Goal: Complete application form

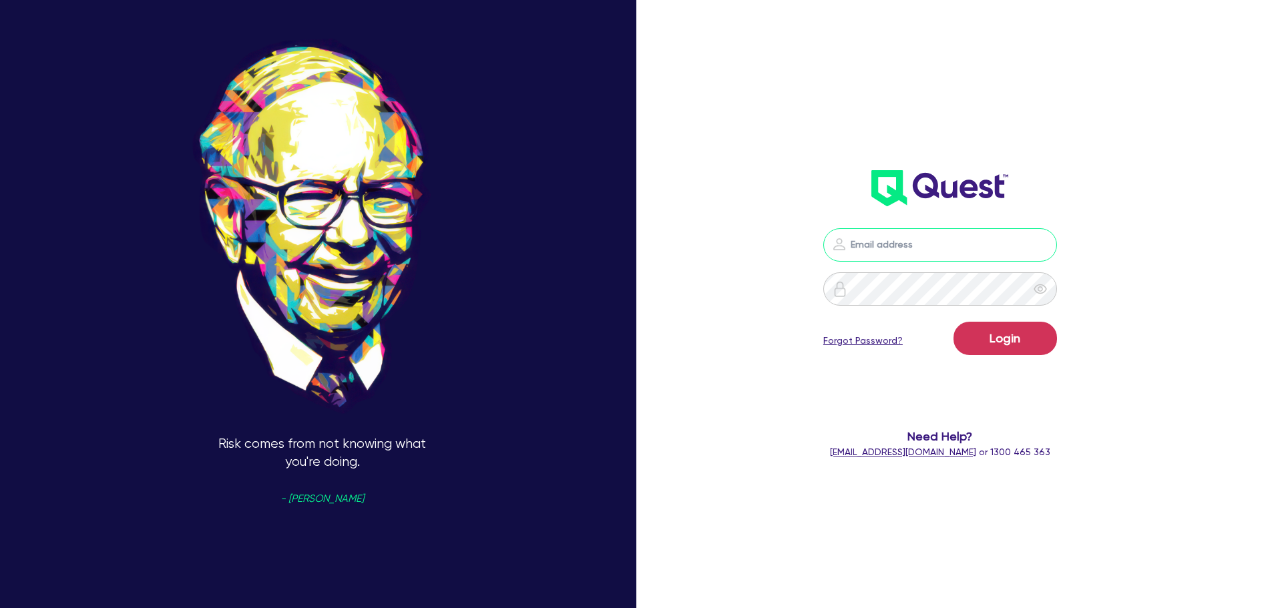
click at [889, 232] on input "email" at bounding box center [940, 244] width 234 height 33
type input "[EMAIL_ADDRESS][PERSON_NAME][DOMAIN_NAME]"
click at [1000, 345] on button "Login" at bounding box center [1004, 338] width 103 height 33
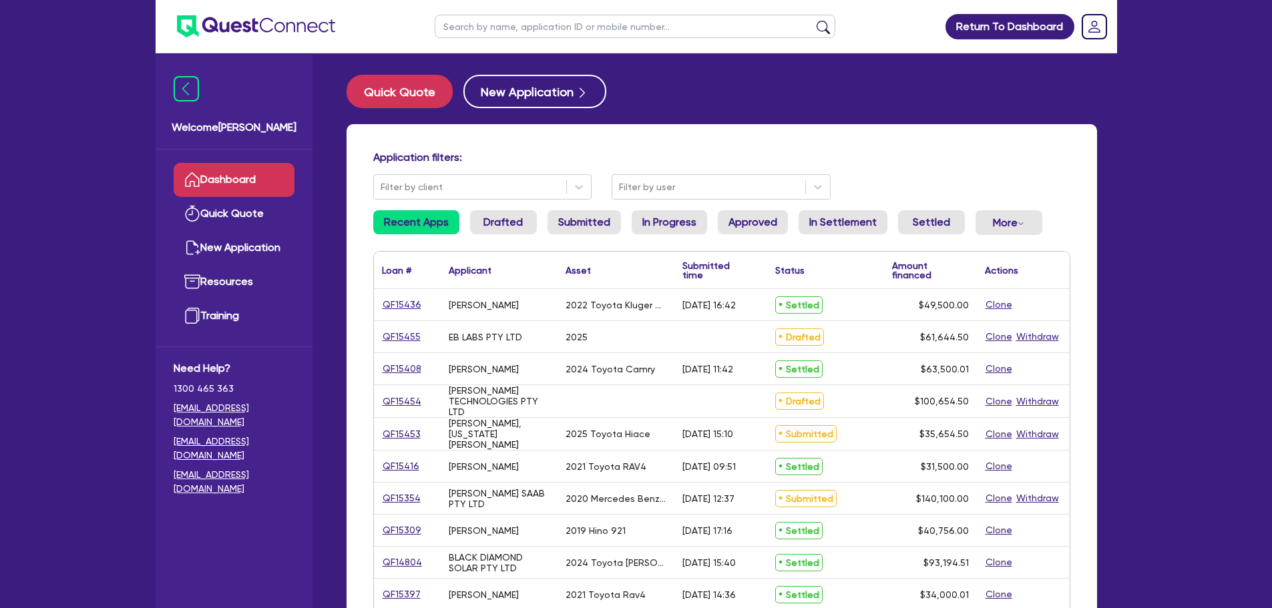
click at [570, 27] on input "text" at bounding box center [635, 26] width 401 height 23
type input "megan"
click at [813, 20] on button "submit" at bounding box center [823, 29] width 21 height 19
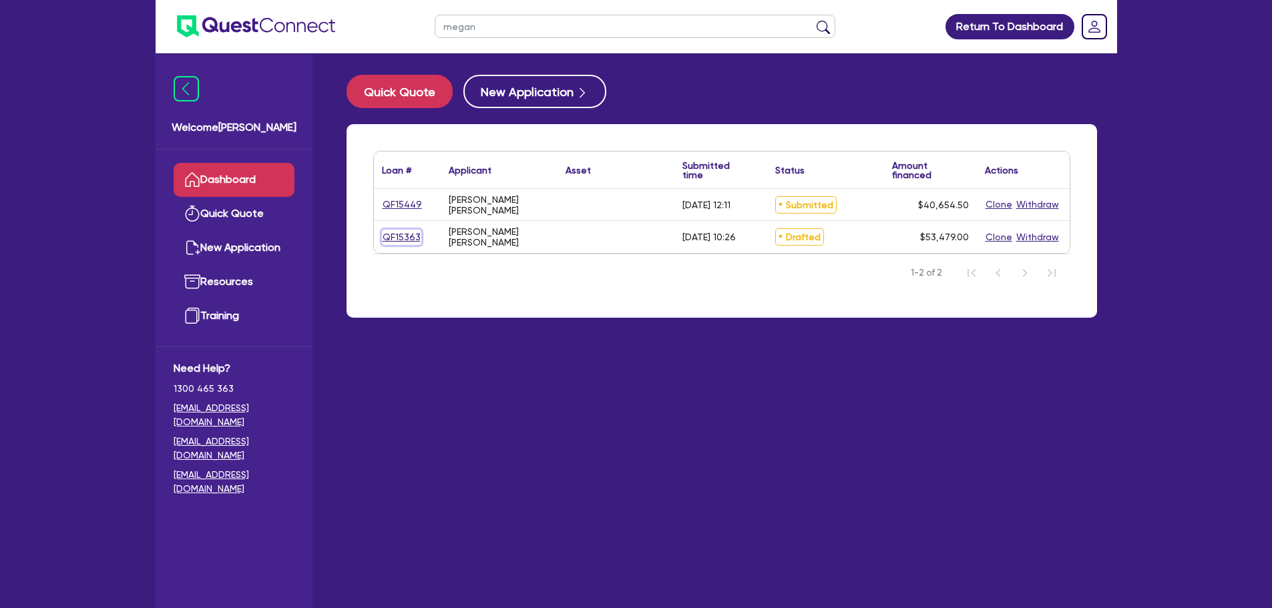
click at [401, 235] on link "QF15363" at bounding box center [401, 237] width 39 height 15
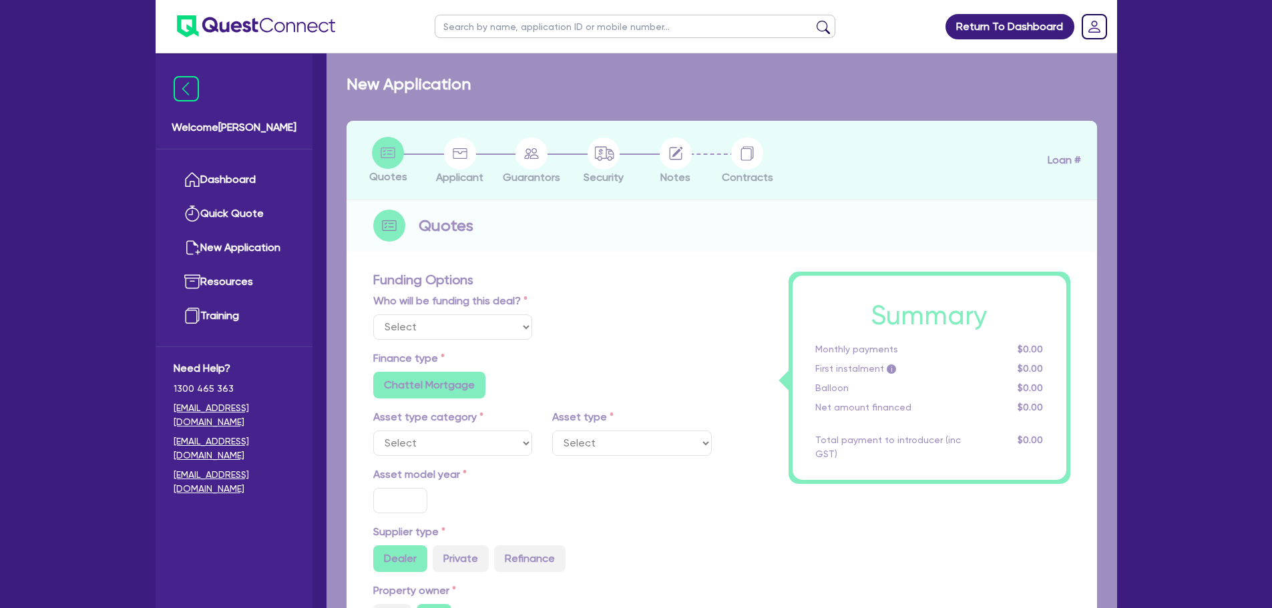
select select "Other"
radio input "false"
radio input "true"
type input "50,000"
radio input "true"
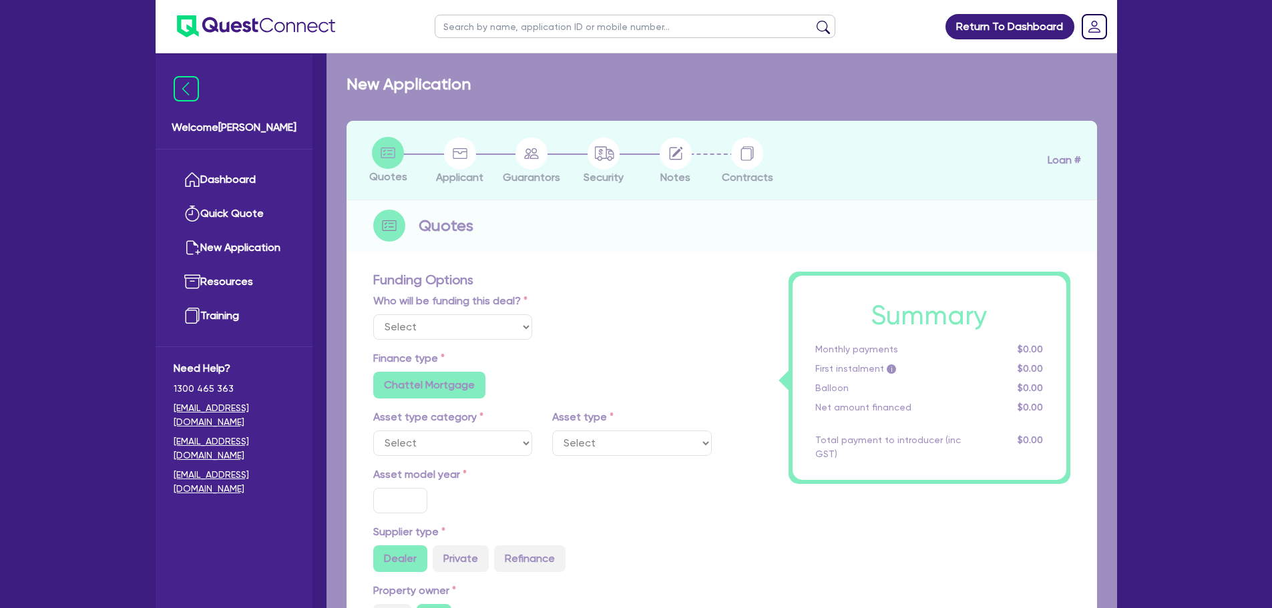
type input "9.49"
radio input "false"
type input "890"
type input "2,272.73"
radio input "true"
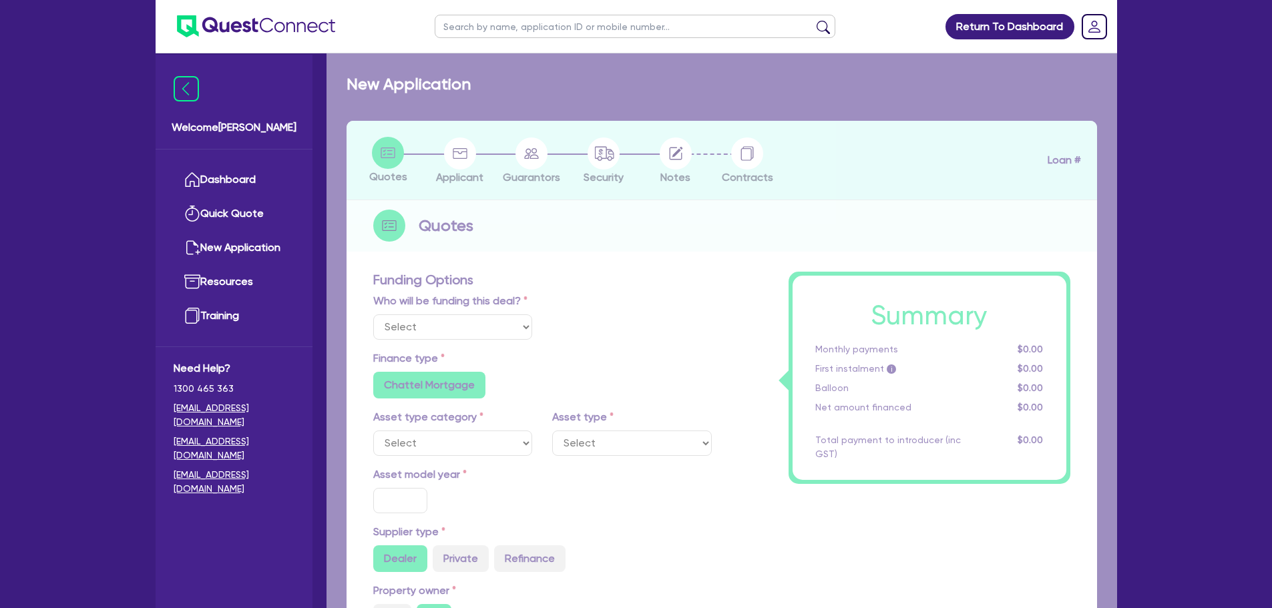
radio input "true"
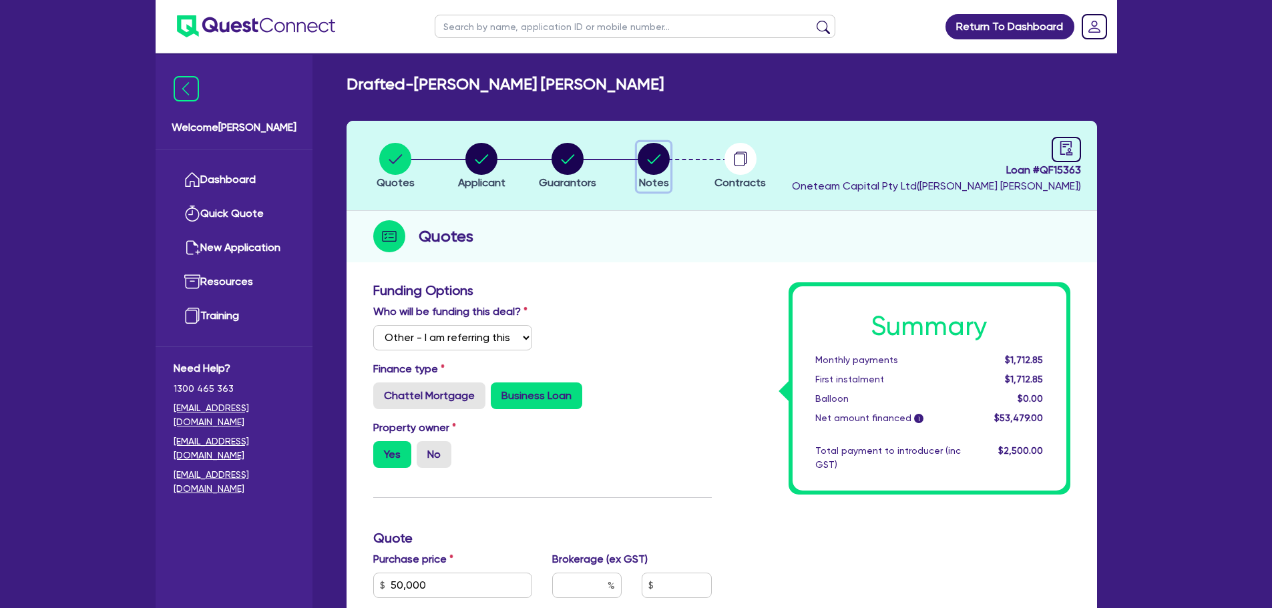
drag, startPoint x: 646, startPoint y: 154, endPoint x: 666, endPoint y: 162, distance: 22.2
click at [647, 154] on circle "button" at bounding box center [654, 159] width 32 height 32
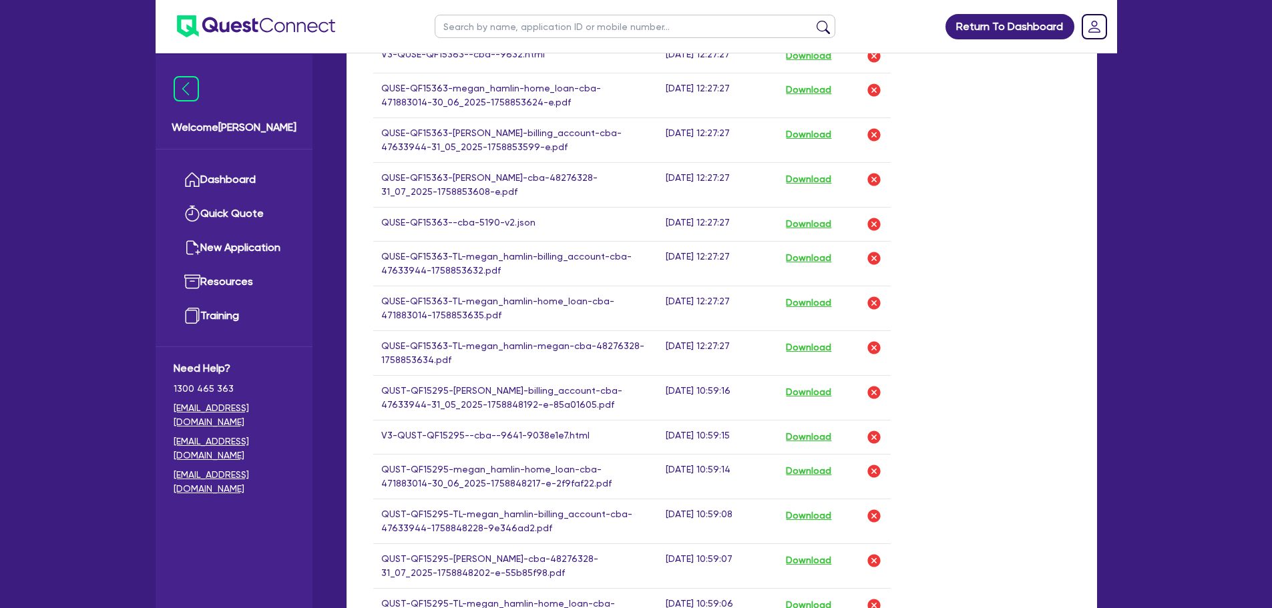
scroll to position [601, 0]
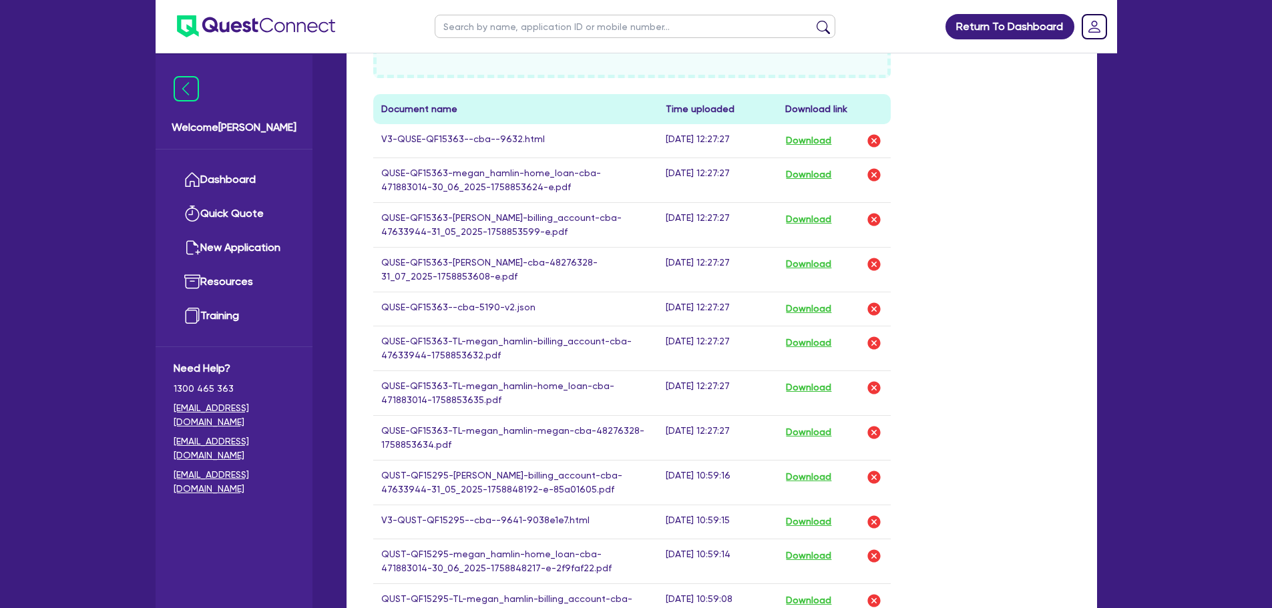
click at [812, 130] on td "Download" at bounding box center [834, 141] width 114 height 34
click at [817, 139] on button "Download" at bounding box center [808, 140] width 47 height 17
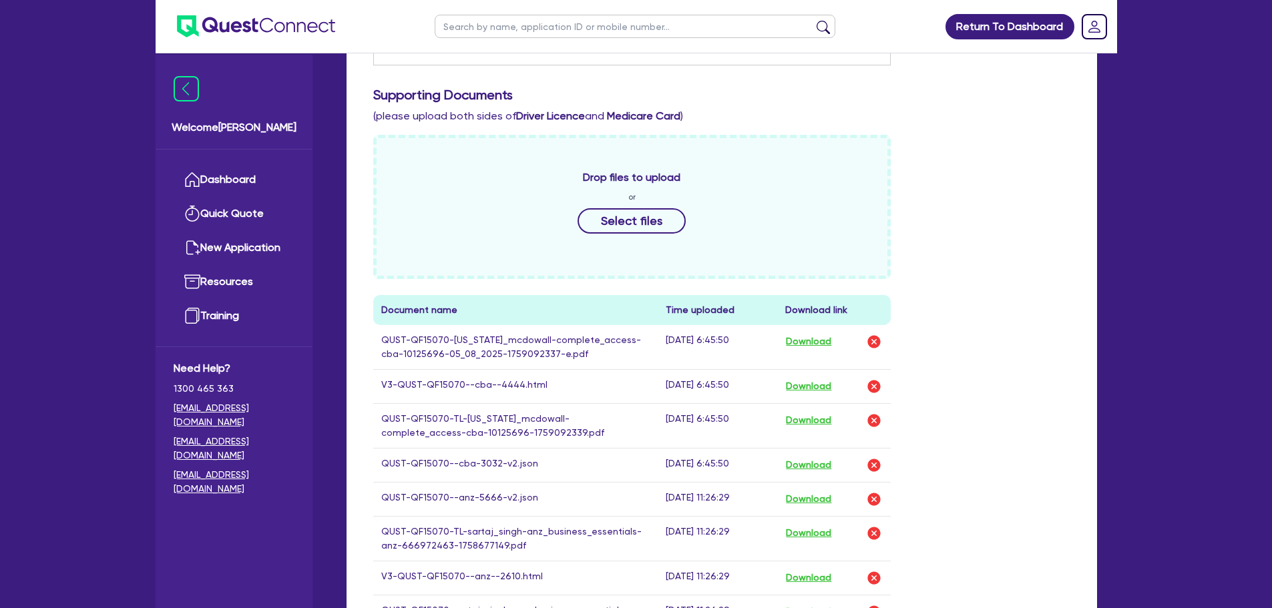
scroll to position [401, 0]
click at [795, 387] on button "Download" at bounding box center [808, 385] width 47 height 17
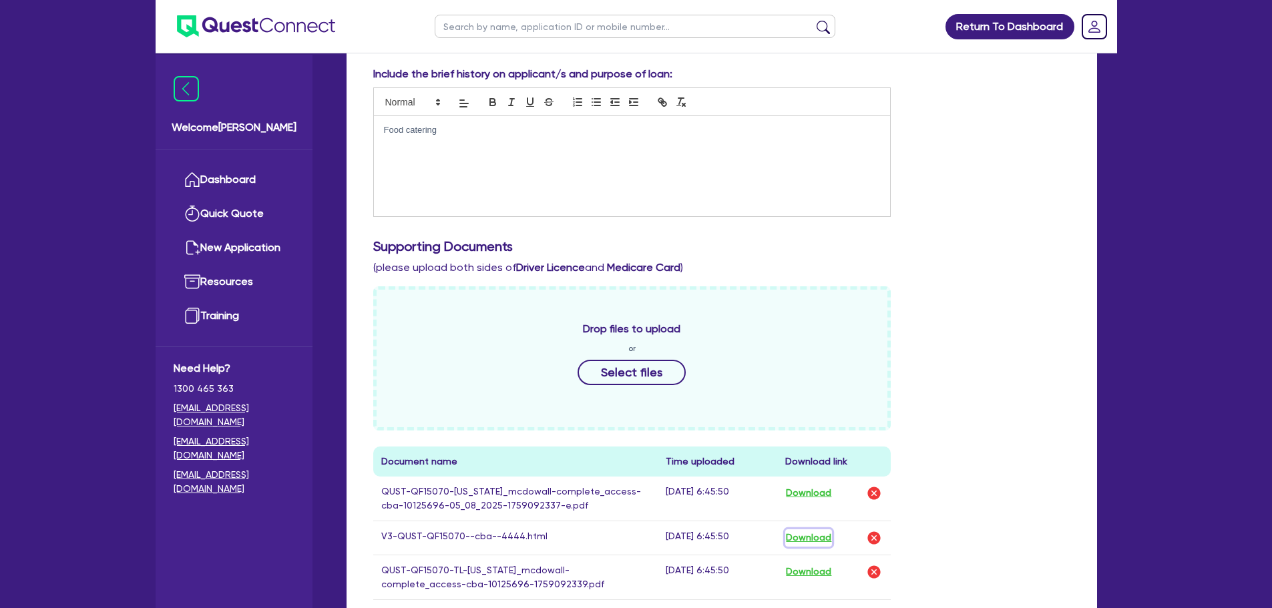
scroll to position [67, 0]
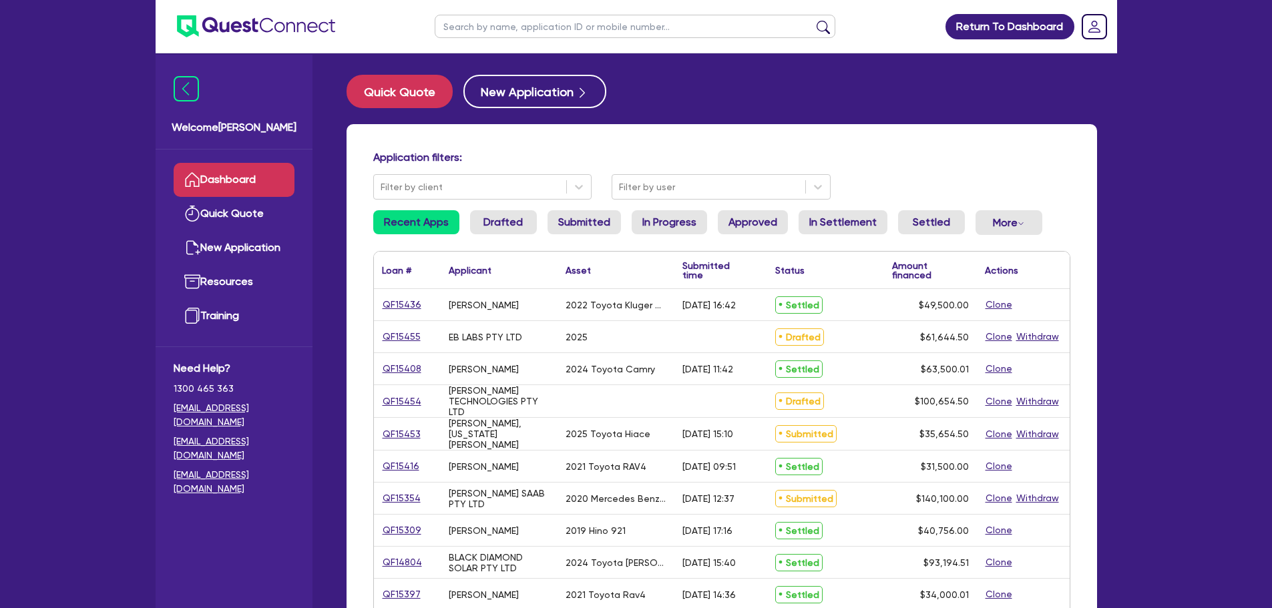
click at [501, 37] on input "text" at bounding box center [635, 26] width 401 height 23
type input "adsc"
click at [813, 20] on button "submit" at bounding box center [823, 29] width 21 height 19
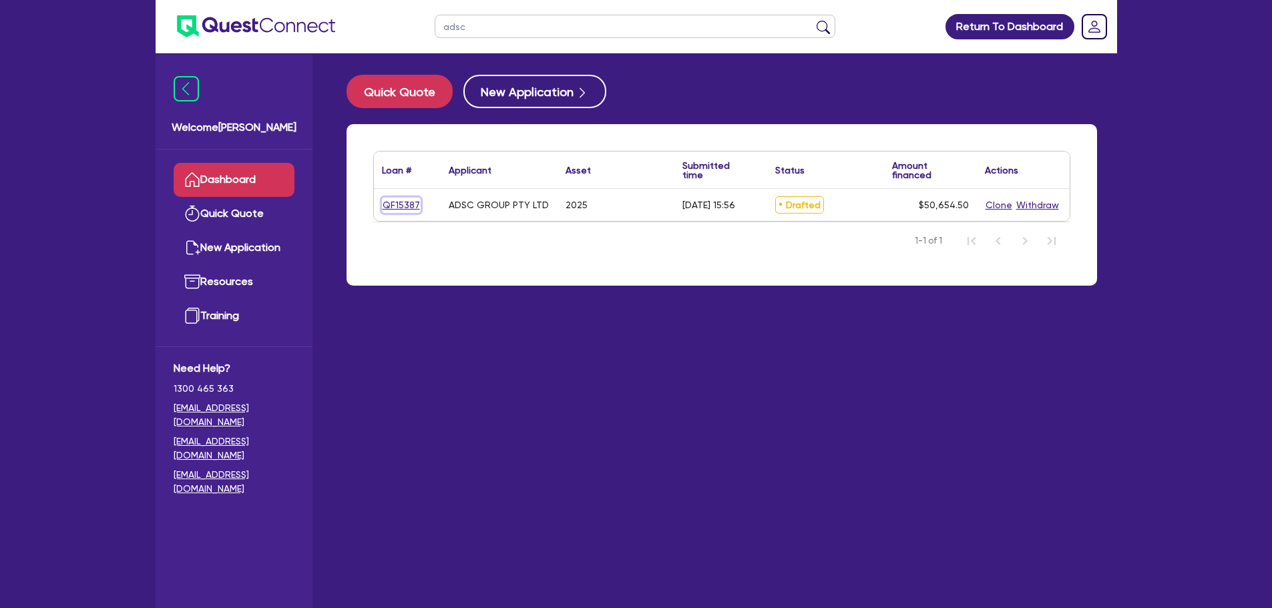
click at [397, 208] on link "QF15387" at bounding box center [401, 205] width 39 height 15
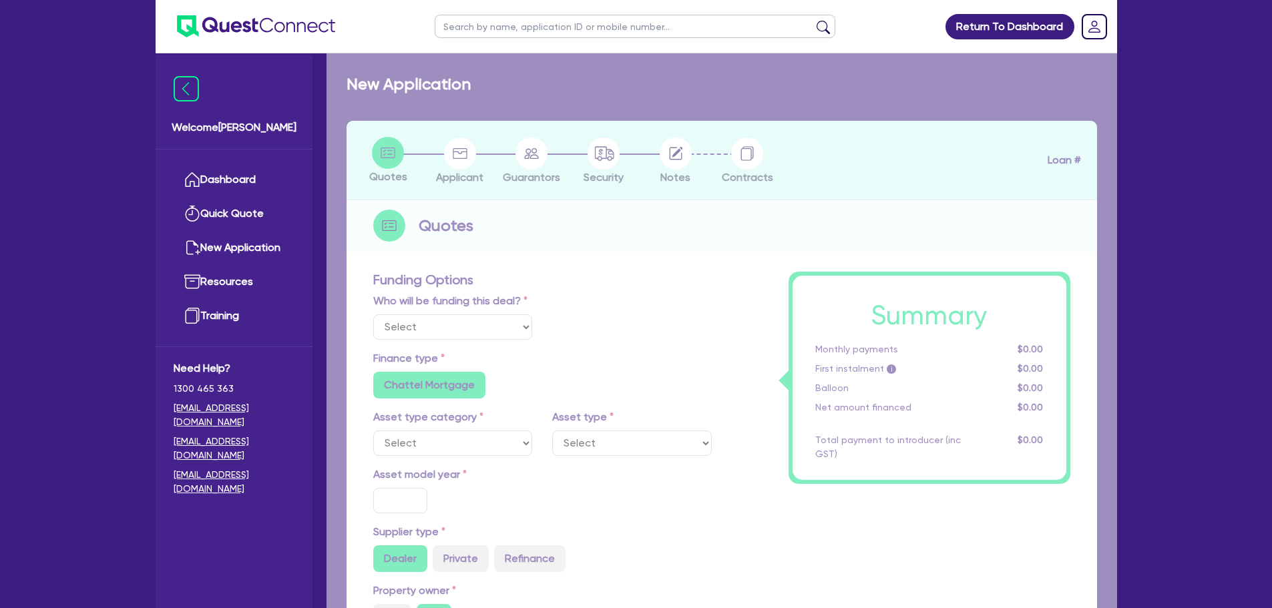
select select "Other"
select select "CARS_AND_LIGHT_TRUCKS"
type input "2025"
type input "50,000"
type input "20"
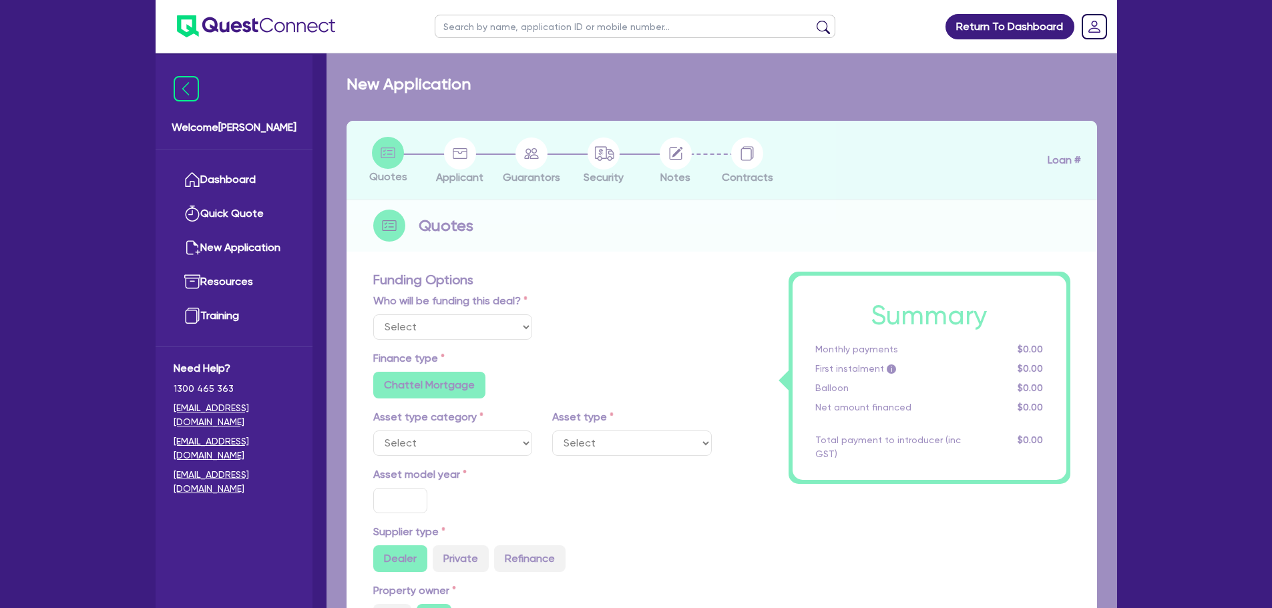
radio input "true"
radio input "false"
select select "PASSENGER_VEHICLES"
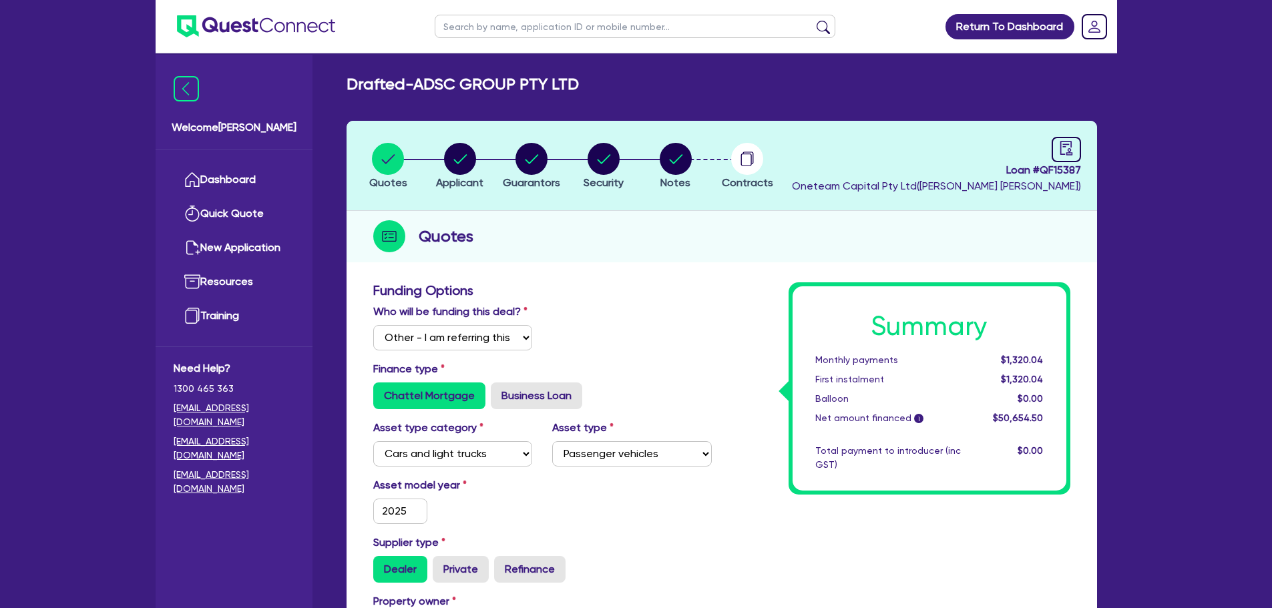
click at [1041, 139] on div "Loan # QF15387 Oneteam Capital Pty Ltd ( Rob Matheson )" at bounding box center [936, 165] width 289 height 57
click at [1066, 141] on icon "audit" at bounding box center [1066, 148] width 15 height 15
select select "DRAFTED_AMENDED"
select select "Other"
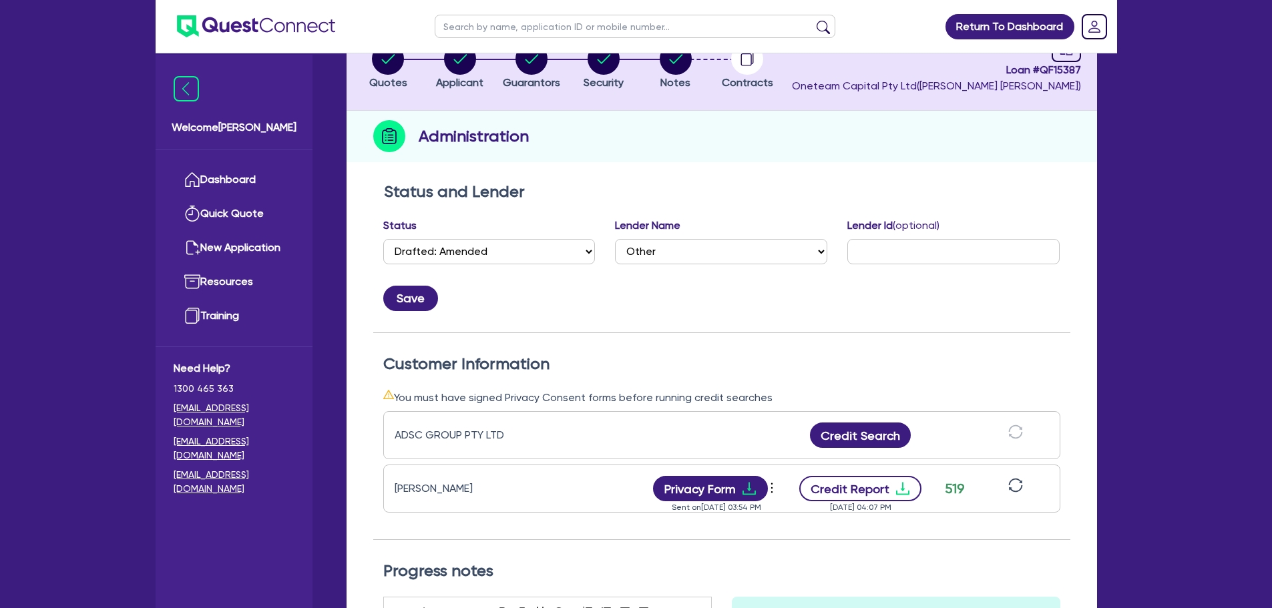
scroll to position [200, 0]
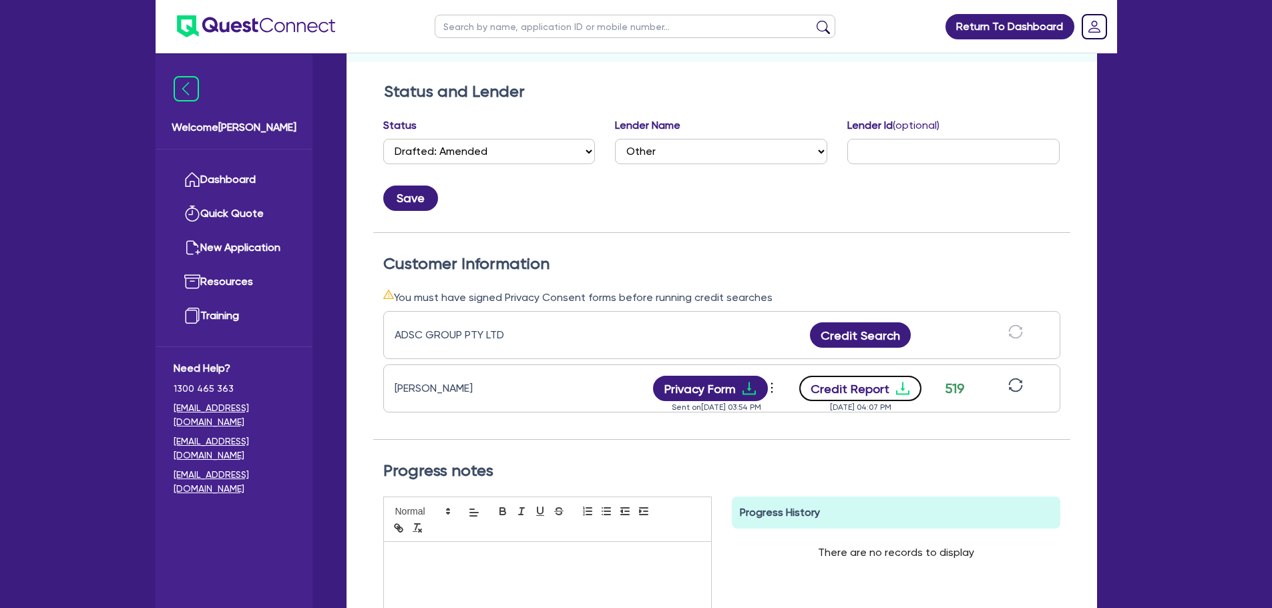
click at [863, 392] on button "Credit Report" at bounding box center [860, 388] width 122 height 25
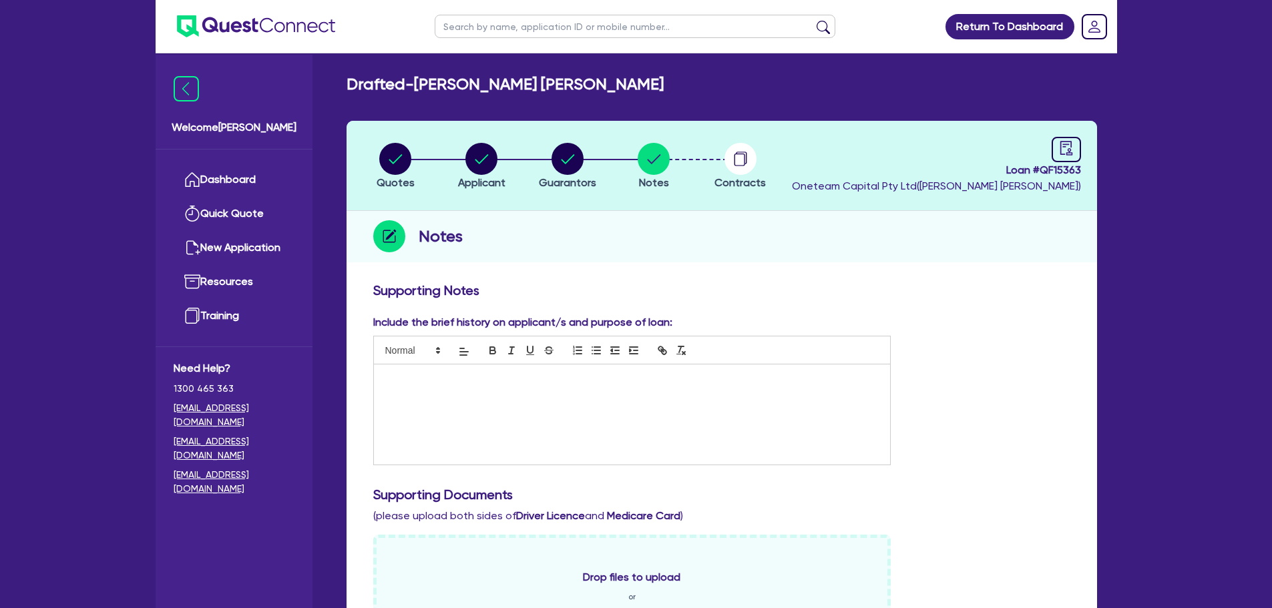
scroll to position [601, 0]
